Goal: Task Accomplishment & Management: Manage account settings

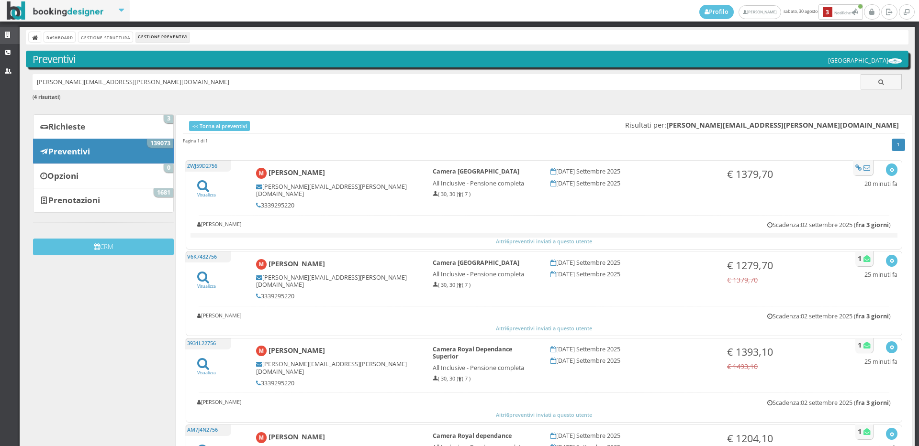
click at [9, 30] on link "Strutture" at bounding box center [10, 35] width 20 height 17
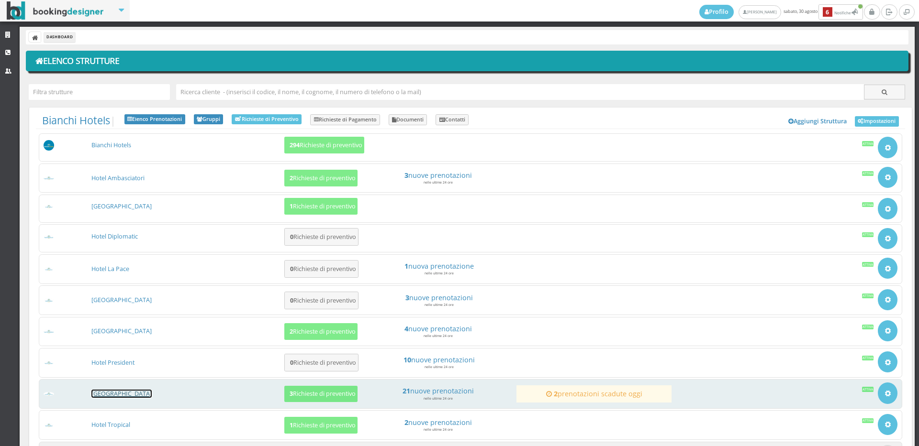
click at [107, 396] on link "[GEOGRAPHIC_DATA]" at bounding box center [121, 394] width 60 height 8
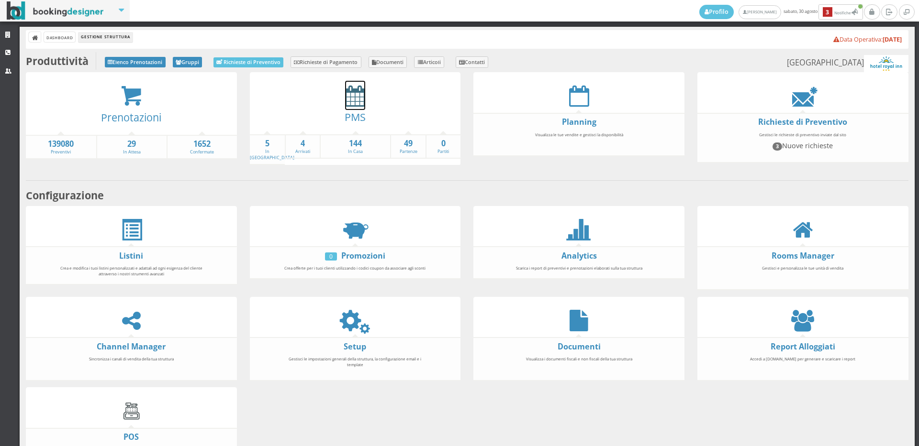
click at [351, 101] on icon at bounding box center [355, 96] width 20 height 22
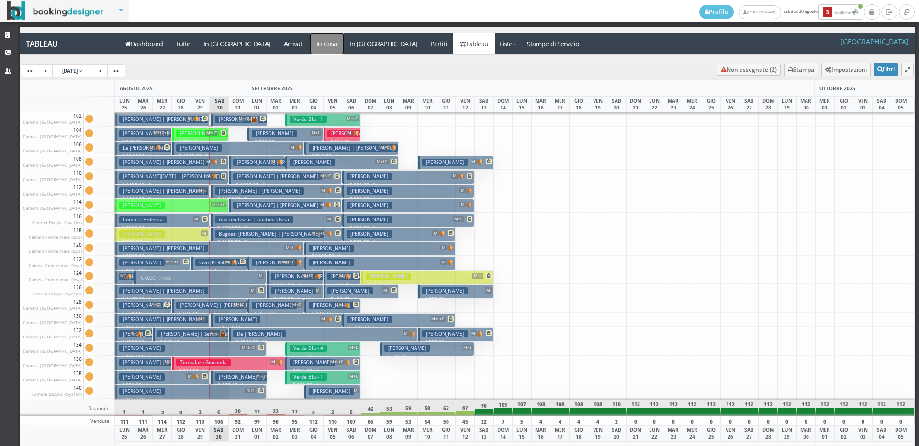
click at [310, 45] on a=pms-instay-reservations"] "In Casa" at bounding box center [326, 44] width 33 height 22
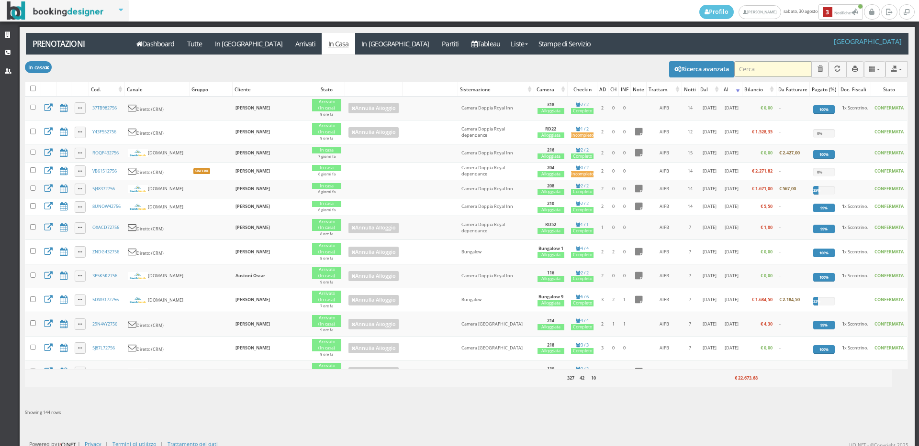
click at [740, 68] on input "search" at bounding box center [772, 69] width 77 height 16
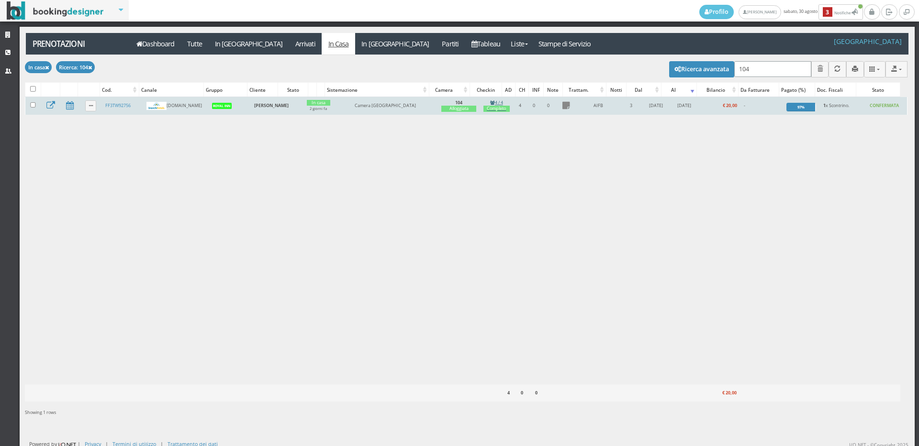
type input "104"
click at [490, 104] on icon at bounding box center [492, 102] width 5 height 4
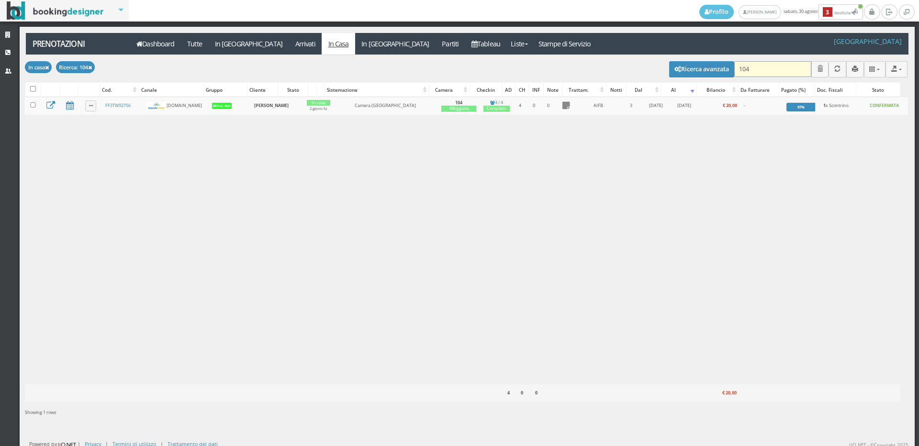
click at [753, 70] on input "104" at bounding box center [772, 69] width 77 height 16
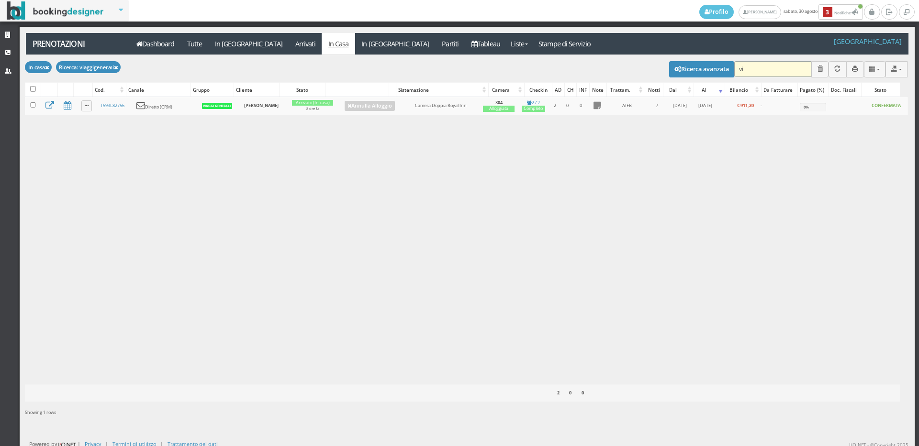
type input "v"
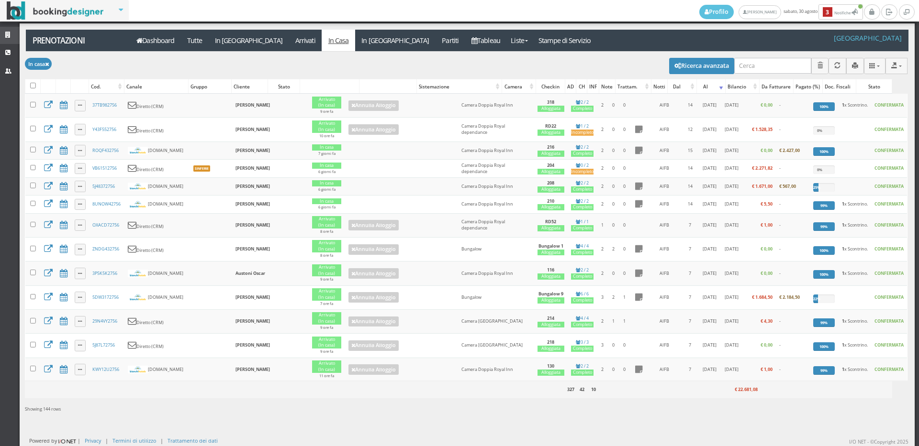
click at [7, 34] on icon at bounding box center [9, 35] width 8 height 6
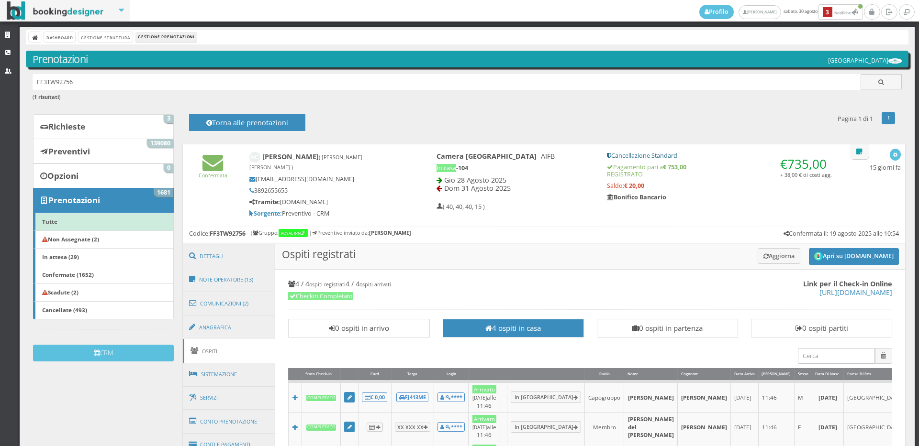
scroll to position [106, 0]
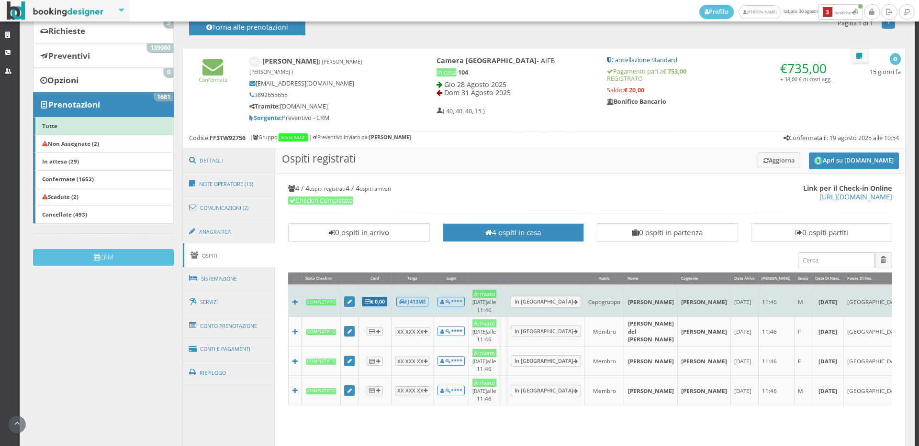
click at [376, 298] on b "€ 0,00" at bounding box center [375, 301] width 20 height 7
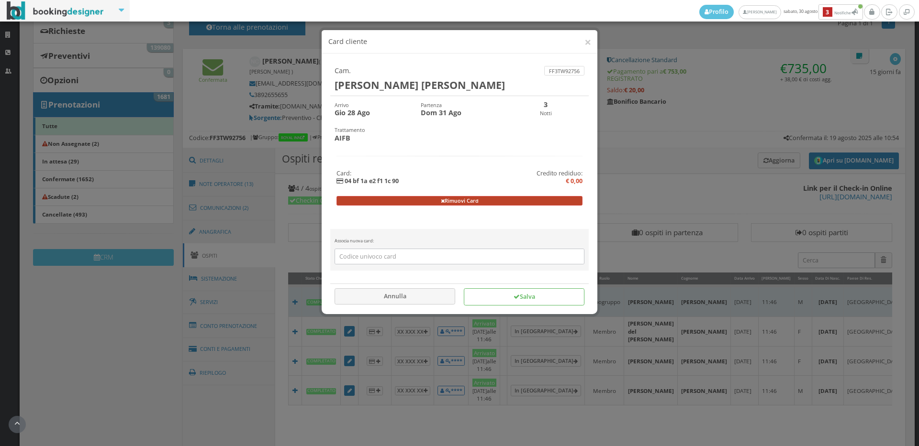
click at [458, 200] on button "Rimuovi Card" at bounding box center [459, 201] width 246 height 10
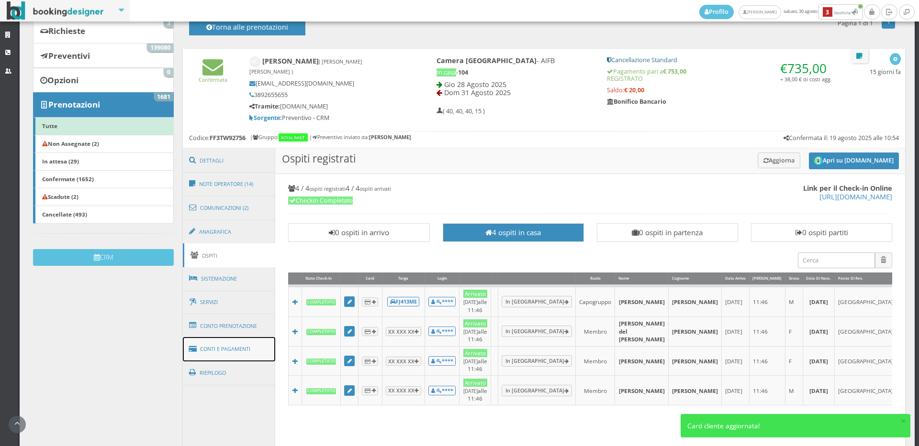
click at [247, 346] on link "Conti e Pagamenti" at bounding box center [229, 349] width 93 height 24
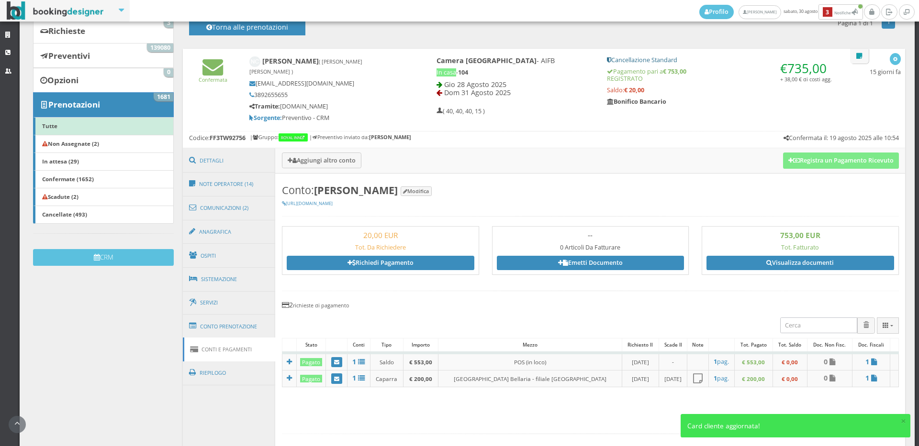
scroll to position [319, 0]
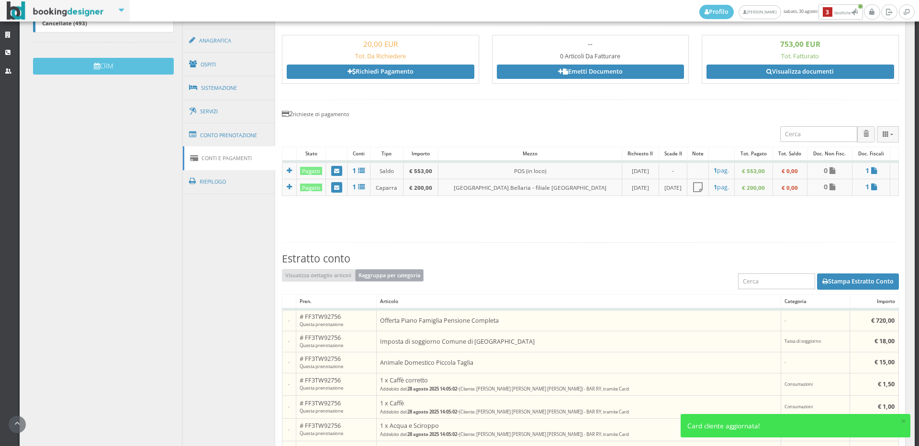
click at [408, 269] on button "Raggruppa per categoria" at bounding box center [389, 275] width 69 height 12
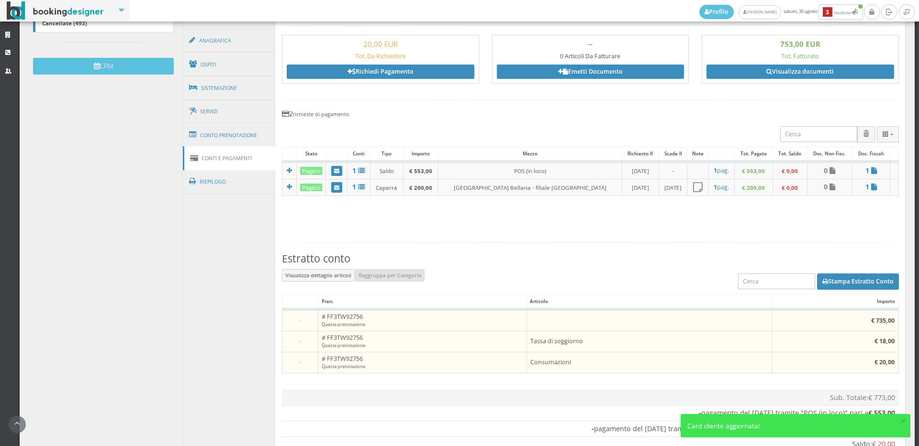
scroll to position [372, 0]
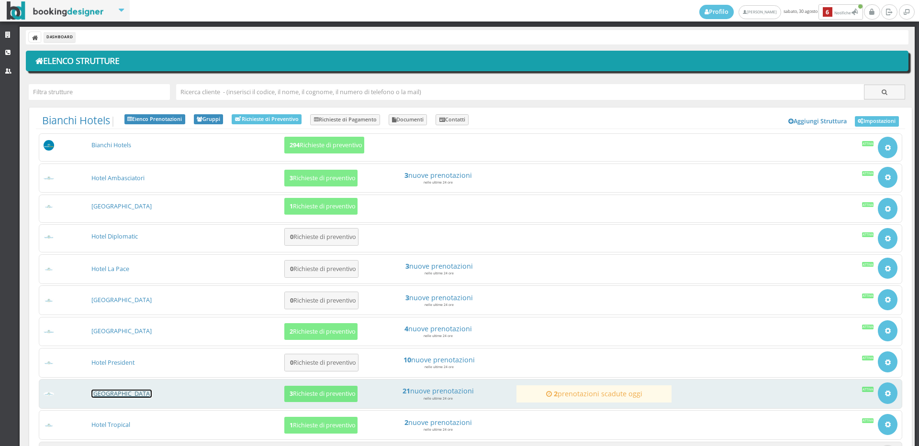
click at [126, 394] on link "[GEOGRAPHIC_DATA]" at bounding box center [121, 394] width 60 height 8
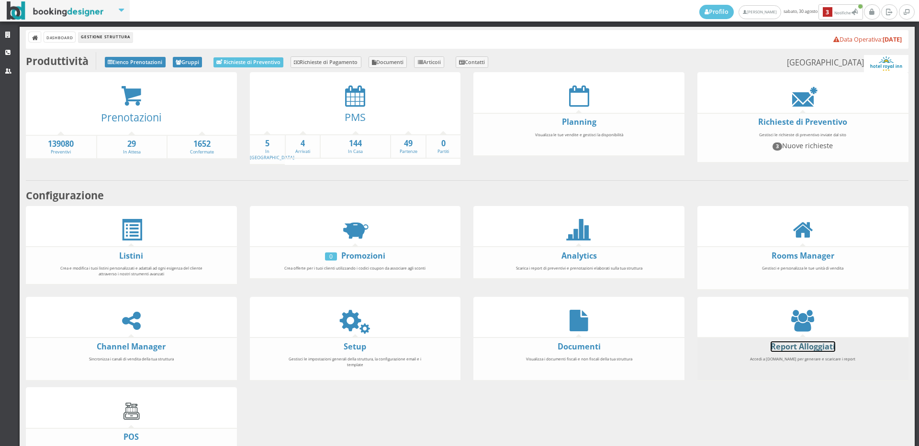
click at [807, 345] on link "Report Alloggiati" at bounding box center [802, 347] width 65 height 11
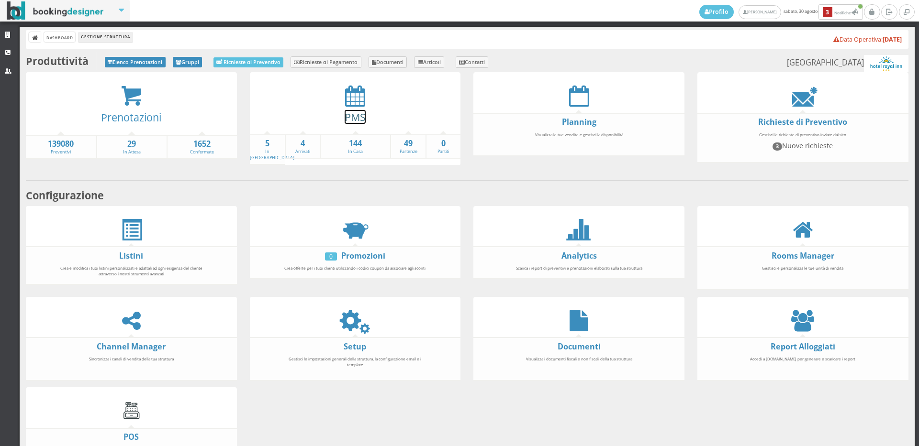
click at [347, 110] on link "PMS" at bounding box center [355, 117] width 21 height 14
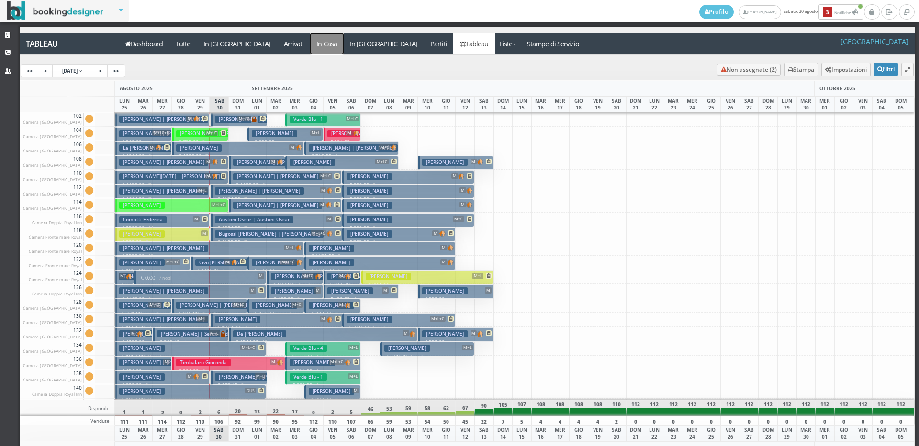
click at [310, 46] on a=pms-instay-reservations"] "In Casa" at bounding box center [326, 44] width 33 height 22
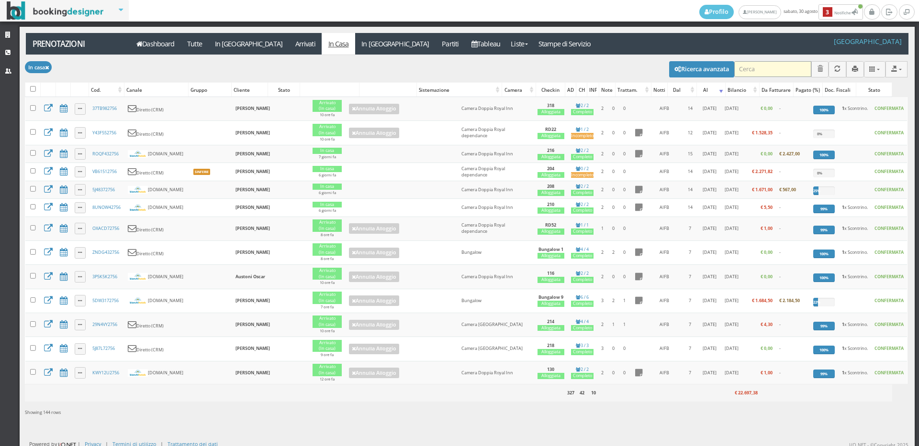
click at [742, 70] on input "search" at bounding box center [772, 69] width 77 height 16
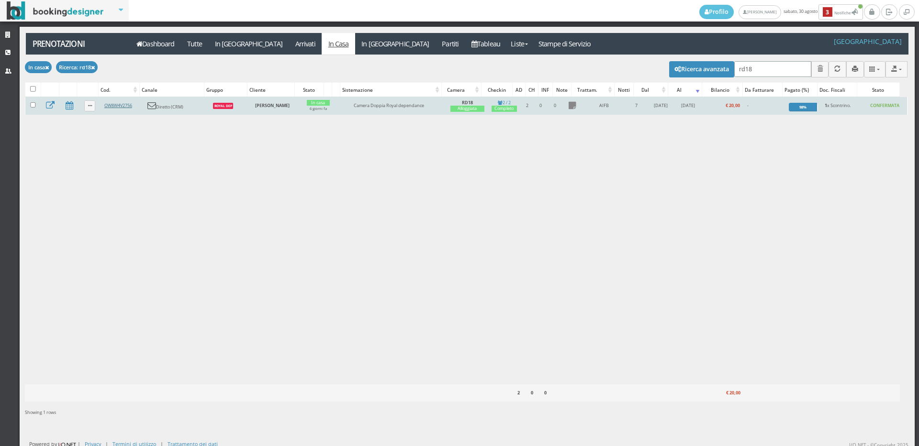
type input "rd18"
click at [116, 104] on link "OW8W4V2756" at bounding box center [118, 105] width 28 height 6
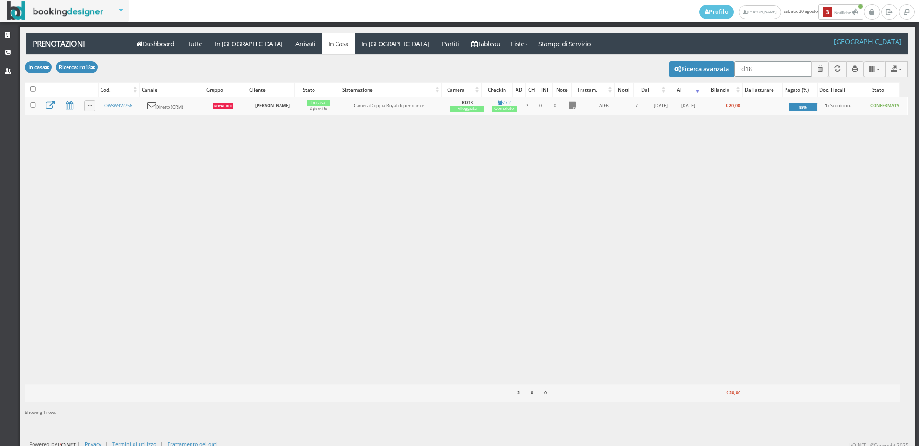
drag, startPoint x: 764, startPoint y: 70, endPoint x: 548, endPoint y: 90, distance: 216.8
click at [581, 77] on div "Modifica selezionati: Segna come "Arrivato" Segna come "Alloggiato" Segna come …" at bounding box center [466, 68] width 882 height 27
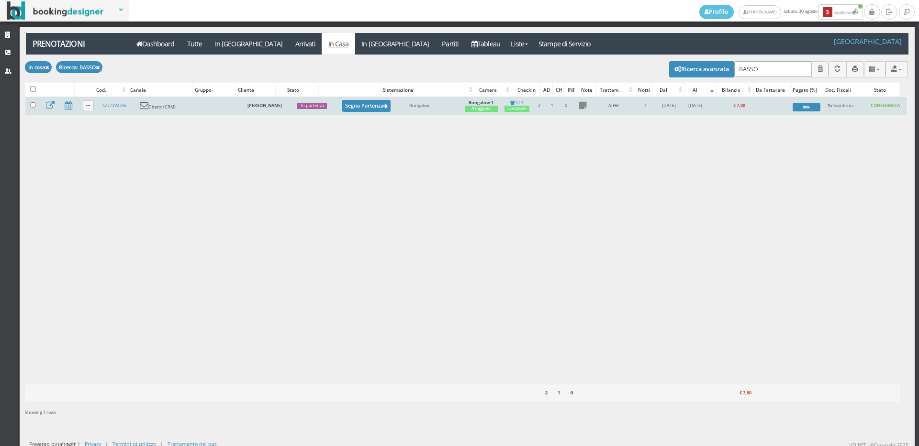
type input "BASSO"
click at [109, 102] on td "SZ773V2756" at bounding box center [117, 106] width 37 height 18
click at [110, 107] on link "SZ773V2756" at bounding box center [114, 105] width 24 height 6
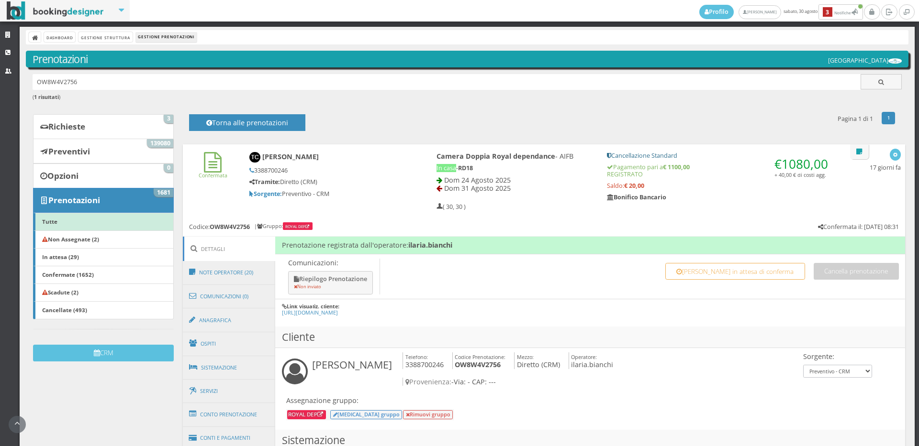
scroll to position [159, 0]
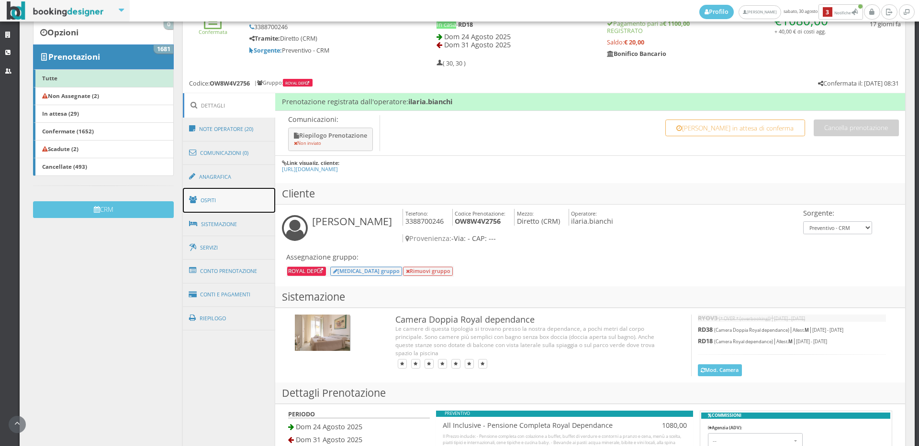
click at [230, 198] on link "Ospiti" at bounding box center [229, 200] width 93 height 25
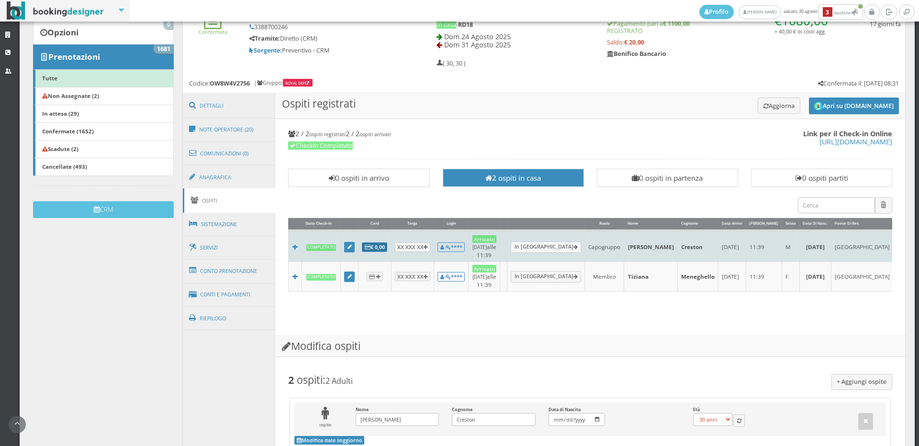
click at [374, 244] on b "€ 0,00" at bounding box center [375, 247] width 20 height 7
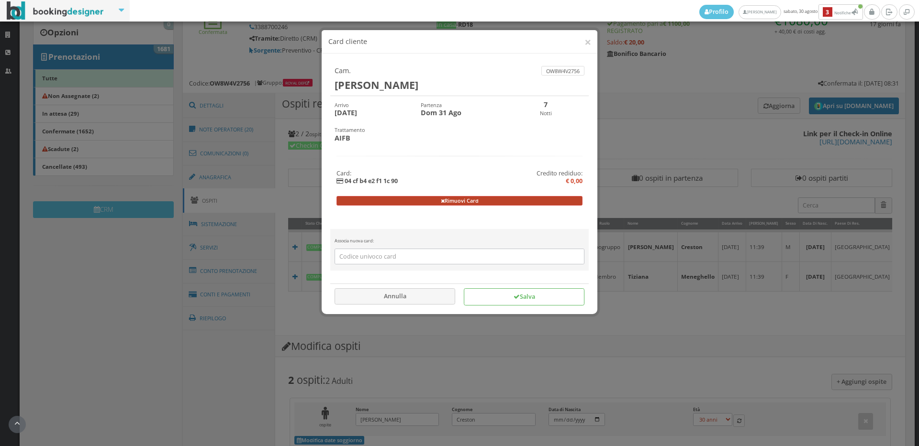
click at [437, 202] on button "Rimuovi Card" at bounding box center [459, 201] width 246 height 10
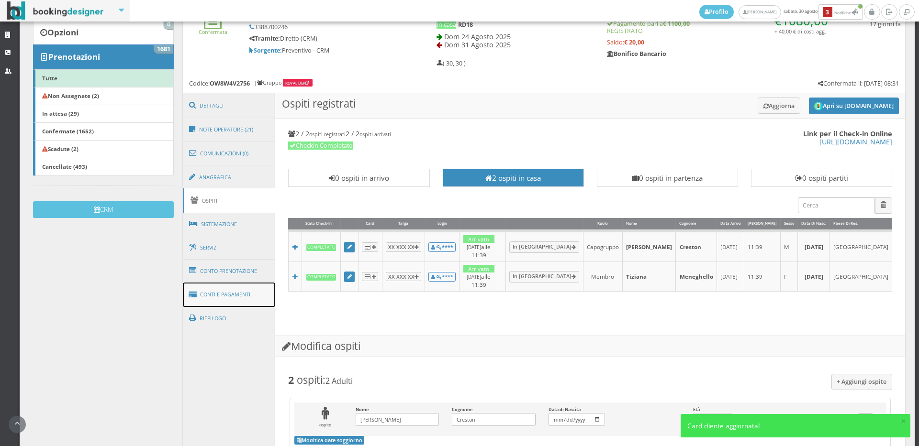
click at [253, 300] on link "Conti e Pagamenti" at bounding box center [229, 295] width 93 height 24
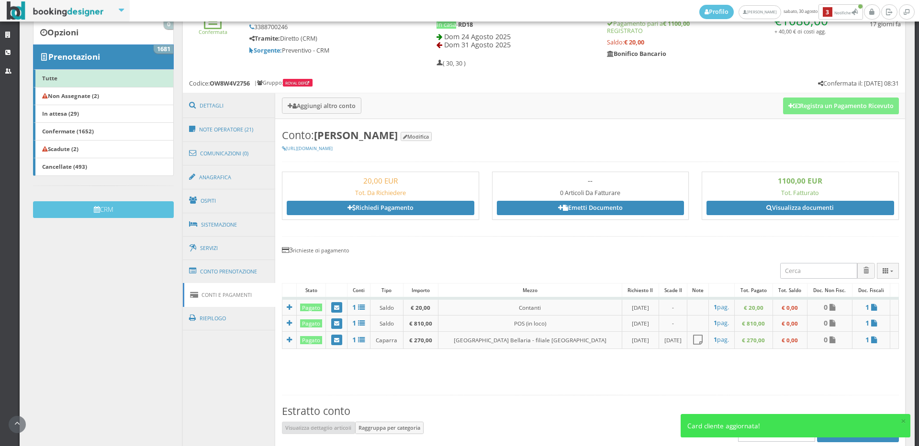
scroll to position [319, 0]
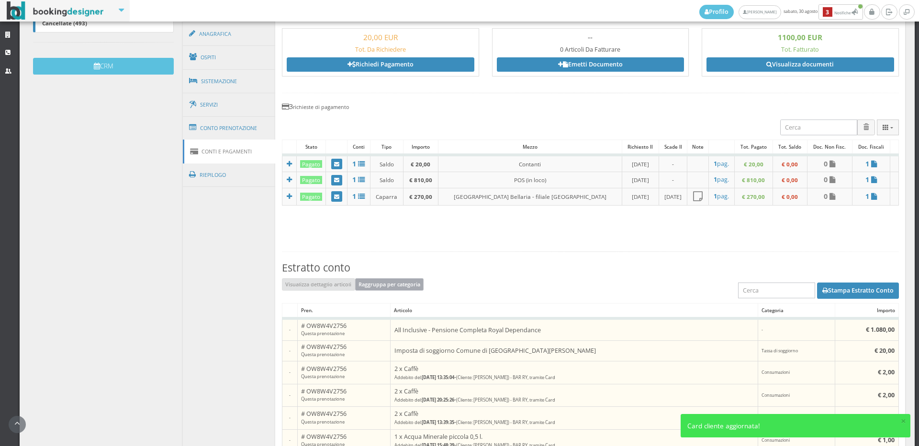
click at [419, 286] on button "Raggruppa per categoria" at bounding box center [389, 284] width 69 height 12
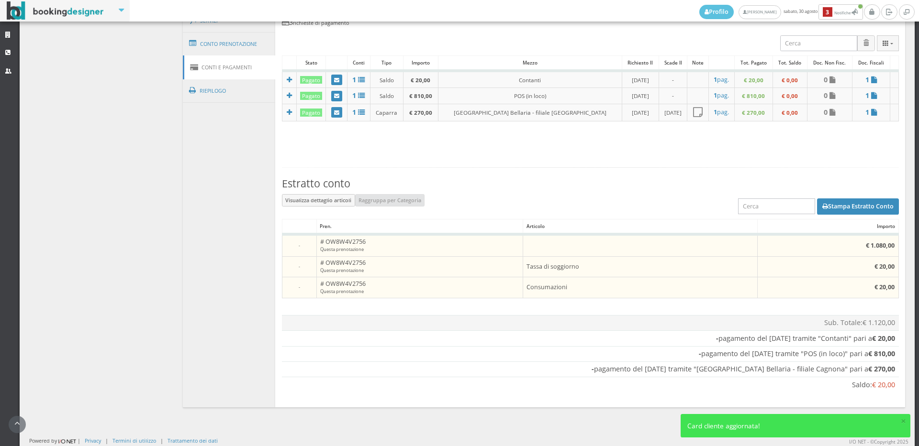
scroll to position [253, 0]
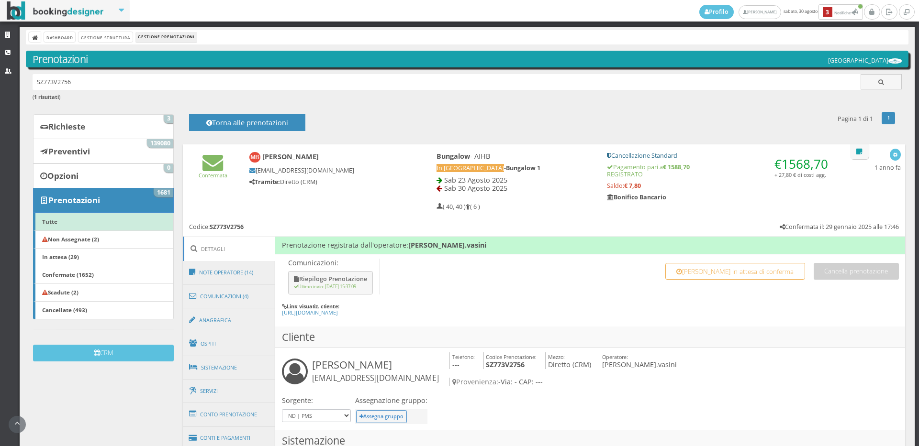
scroll to position [53, 0]
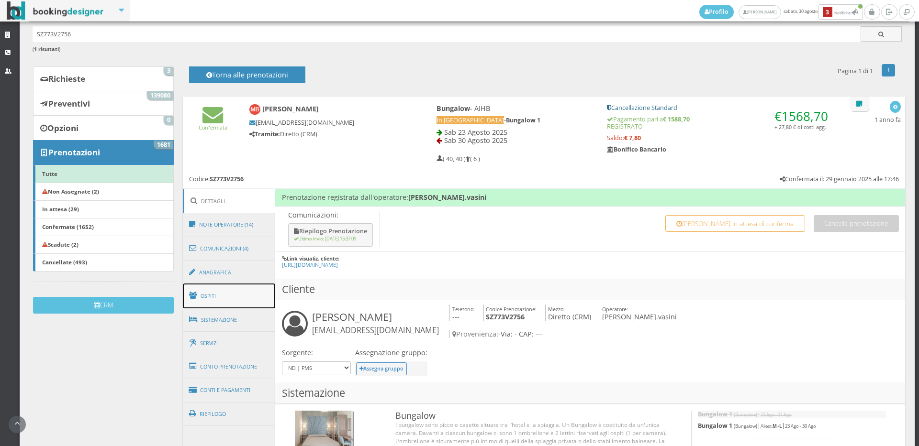
click at [257, 296] on link "Ospiti" at bounding box center [229, 296] width 93 height 25
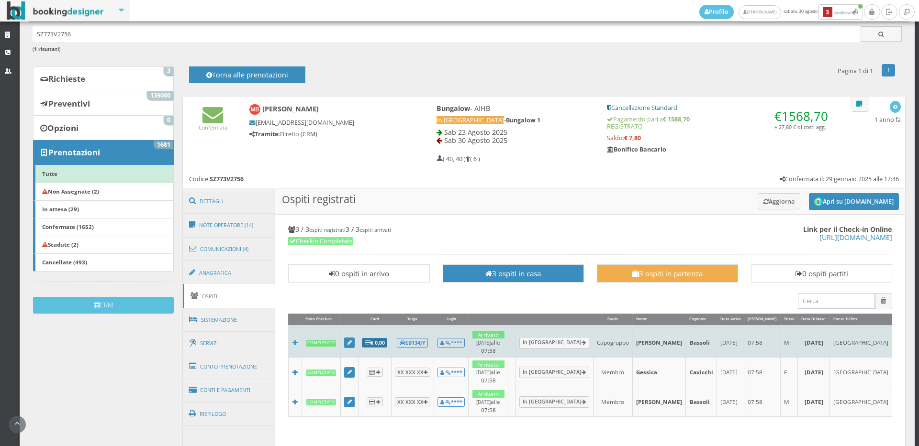
click at [376, 339] on b "€ 0,00" at bounding box center [375, 342] width 20 height 7
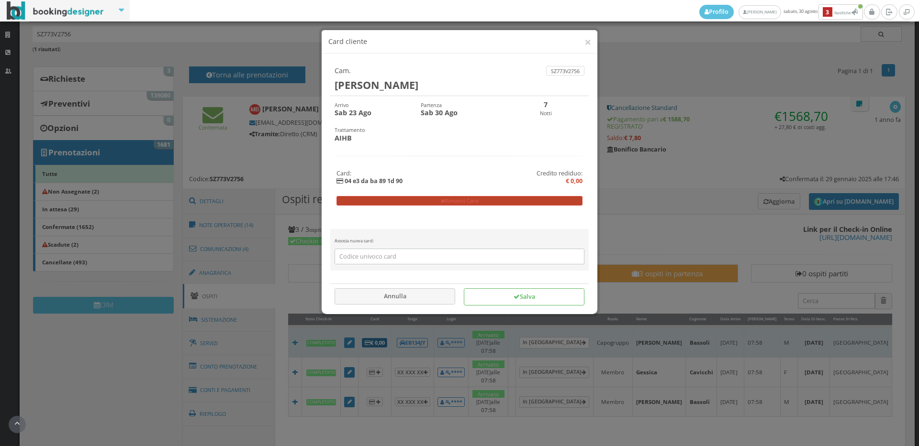
click at [410, 202] on button "Rimuovi Card" at bounding box center [459, 201] width 246 height 10
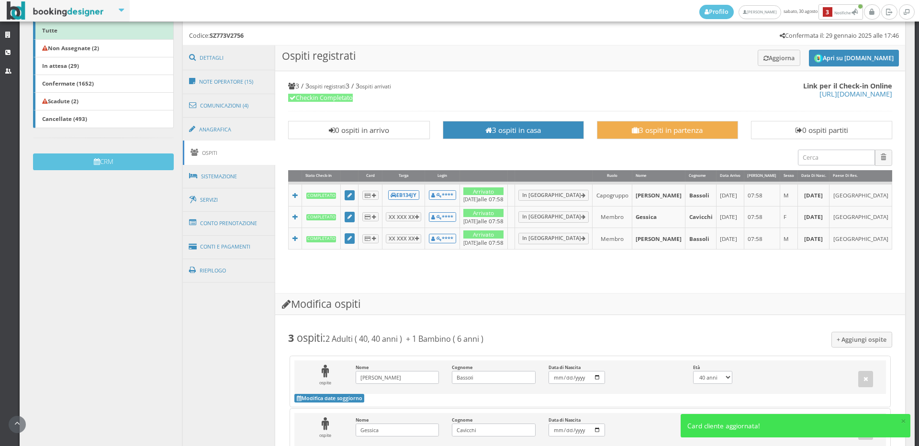
scroll to position [266, 0]
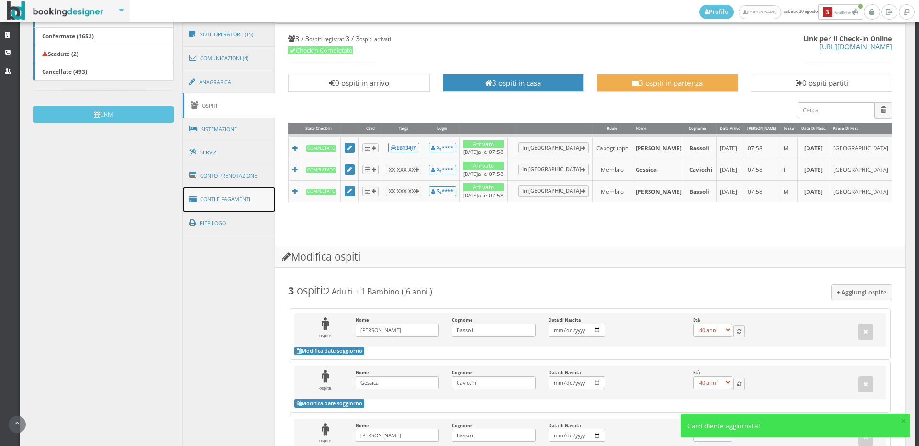
click at [258, 201] on link "Conti e Pagamenti" at bounding box center [229, 200] width 93 height 24
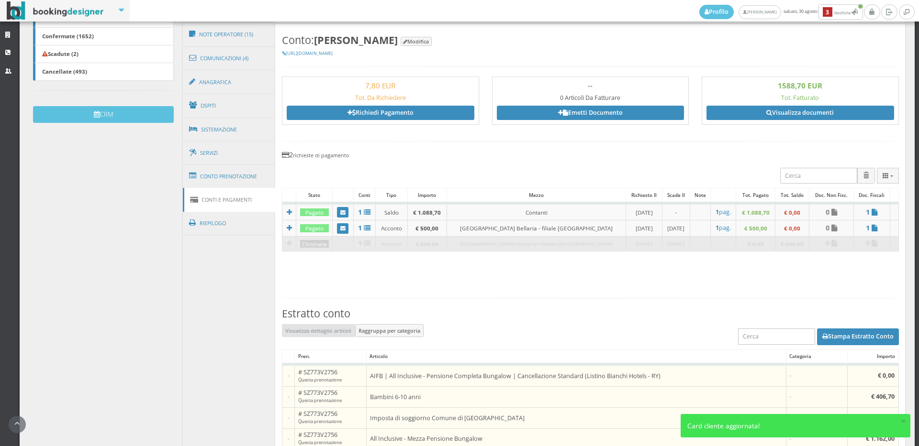
scroll to position [372, 0]
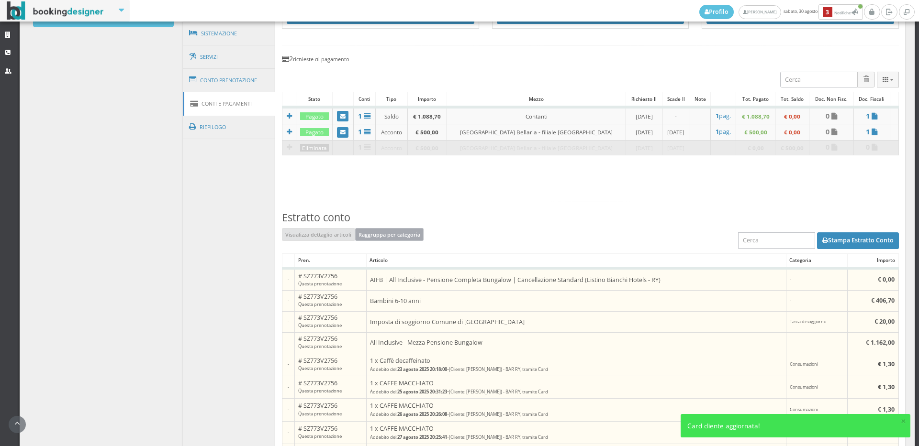
click at [380, 234] on button "Raggruppa per categoria" at bounding box center [389, 234] width 69 height 12
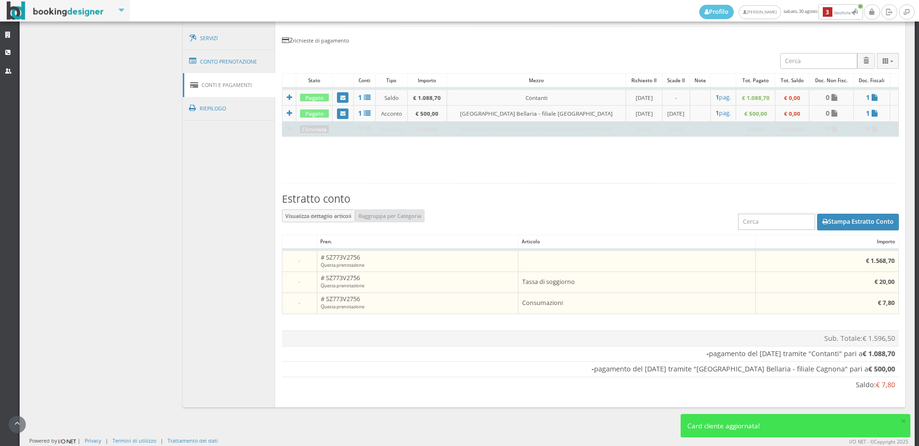
scroll to position [286, 0]
